Goal: Find specific page/section: Find specific page/section

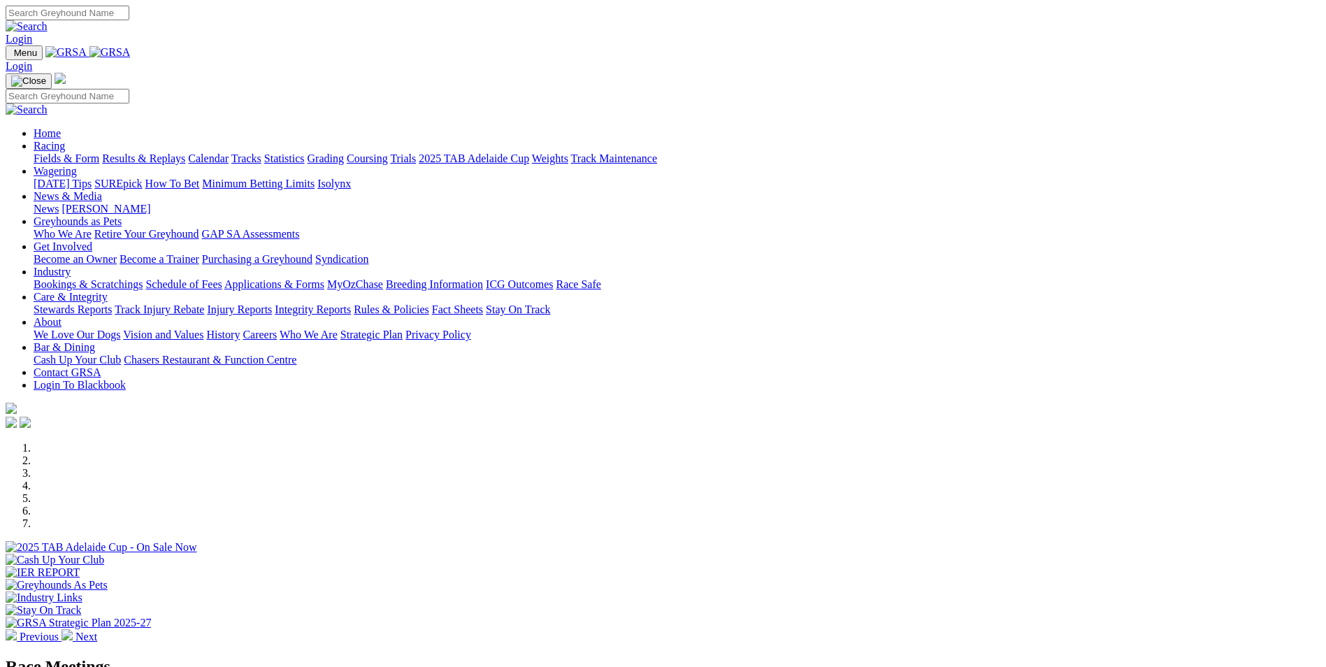
click at [185, 152] on link "Results & Replays" at bounding box center [143, 158] width 83 height 12
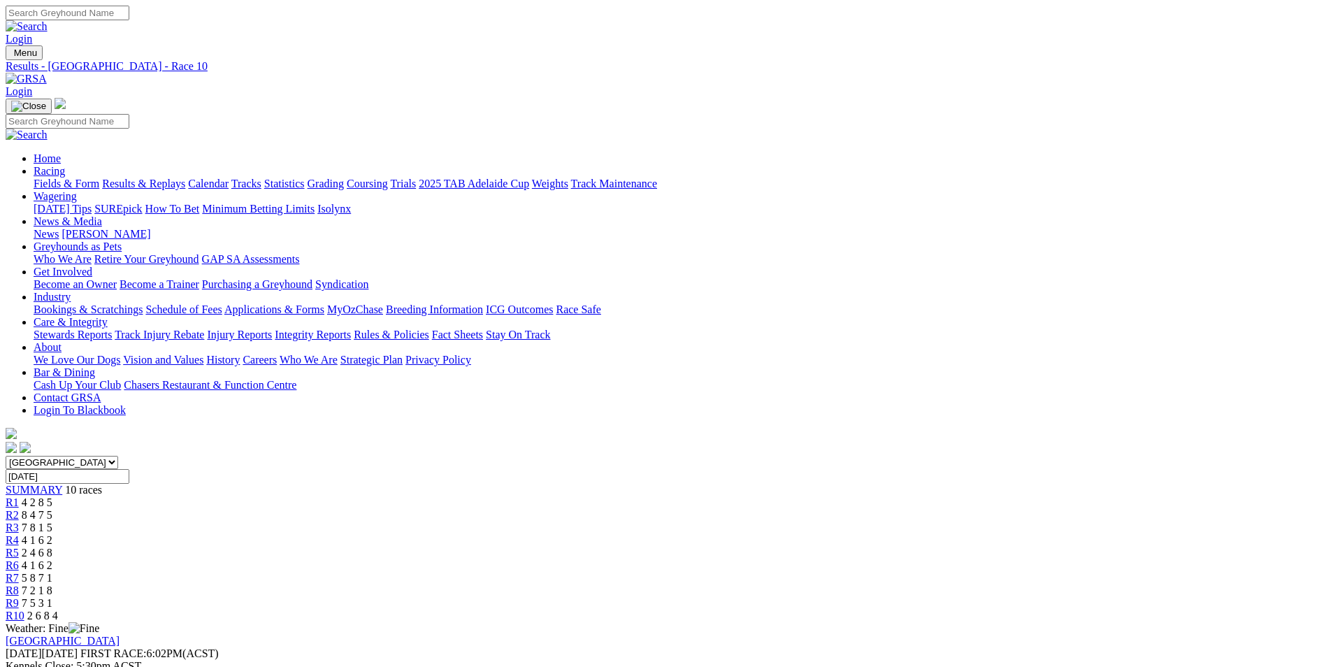
click at [52, 546] on span "2 4 6 8" at bounding box center [37, 552] width 31 height 12
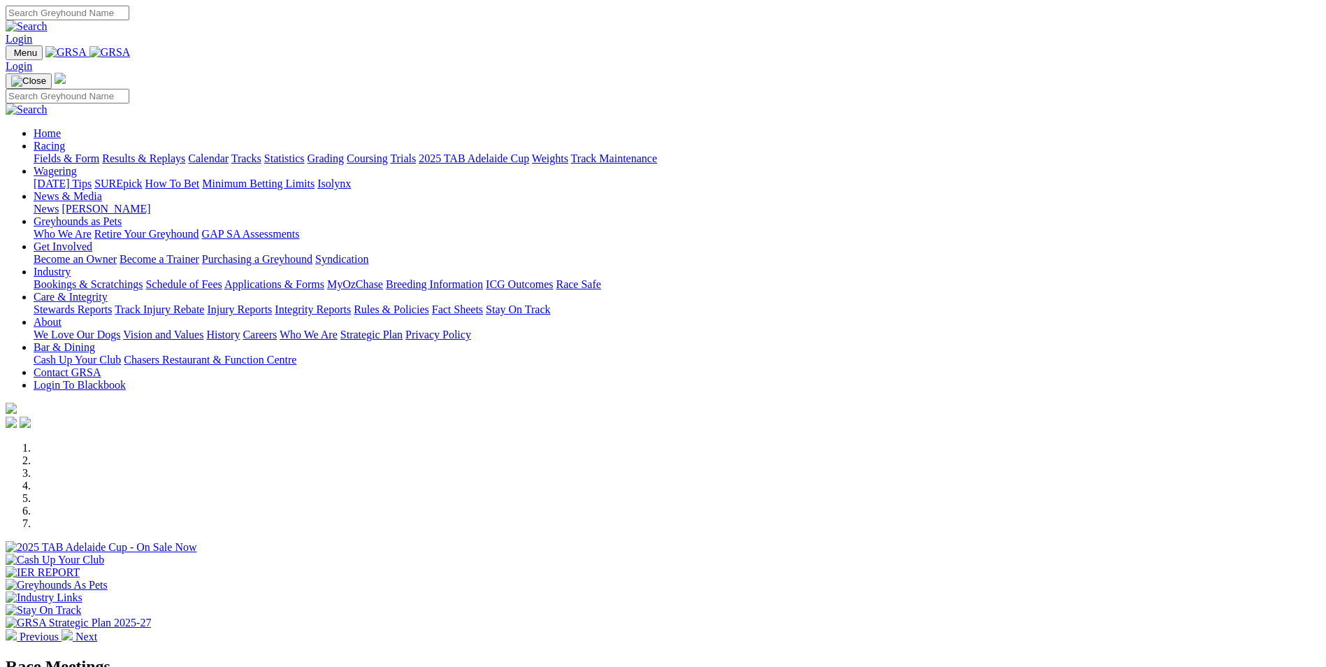
click at [143, 278] on link "Bookings & Scratchings" at bounding box center [88, 284] width 109 height 12
